Goal: Navigation & Orientation: Go to known website

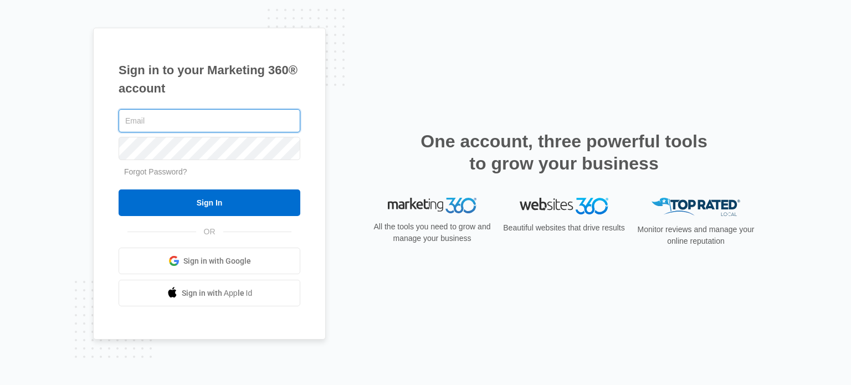
type input "[PERSON_NAME][EMAIL_ADDRESS][DOMAIN_NAME]"
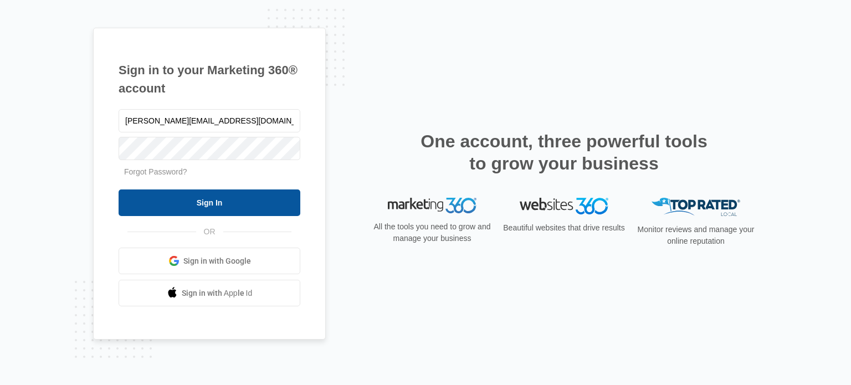
click at [204, 195] on input "Sign In" at bounding box center [210, 203] width 182 height 27
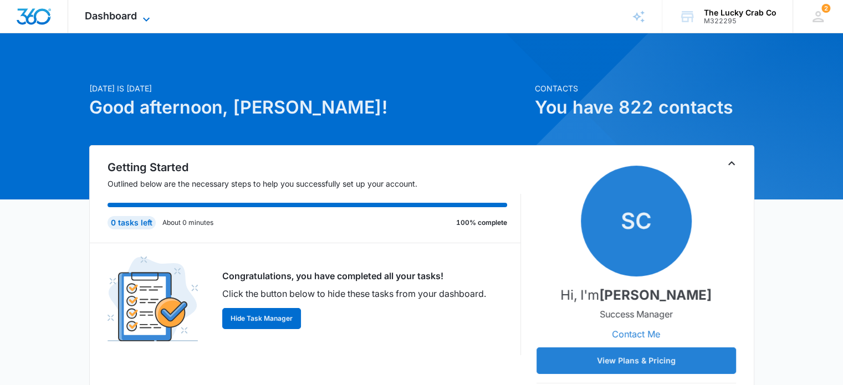
click at [129, 14] on span "Dashboard" at bounding box center [111, 16] width 52 height 12
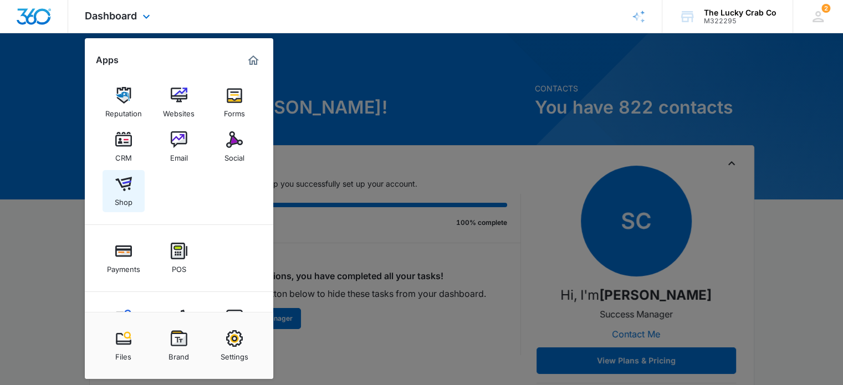
click at [120, 179] on img at bounding box center [123, 184] width 17 height 17
